Goal: Navigation & Orientation: Find specific page/section

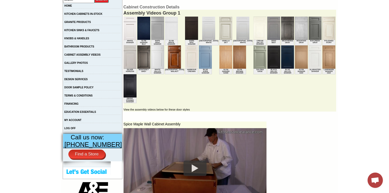
scroll to position [102, 0]
click at [72, 5] on link "HOME" at bounding box center [68, 5] width 8 height 3
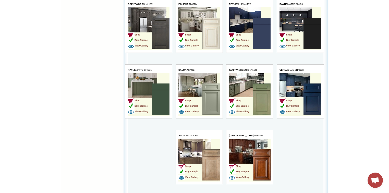
scroll to position [1163, 0]
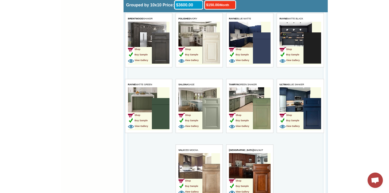
scroll to position [1183, 0]
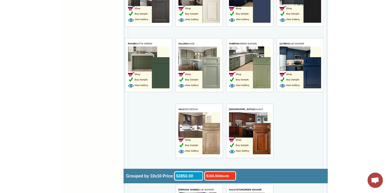
click at [257, 129] on img at bounding box center [261, 138] width 18 height 31
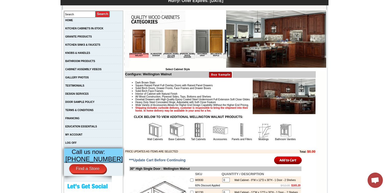
scroll to position [102, 0]
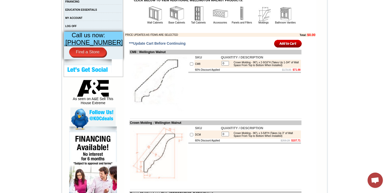
scroll to position [143, 0]
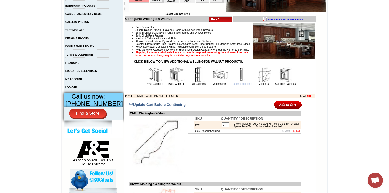
click at [238, 85] on link "Panels and Fillers" at bounding box center [242, 83] width 20 height 3
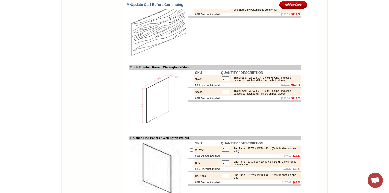
scroll to position [551, 0]
